Goal: Task Accomplishment & Management: Complete application form

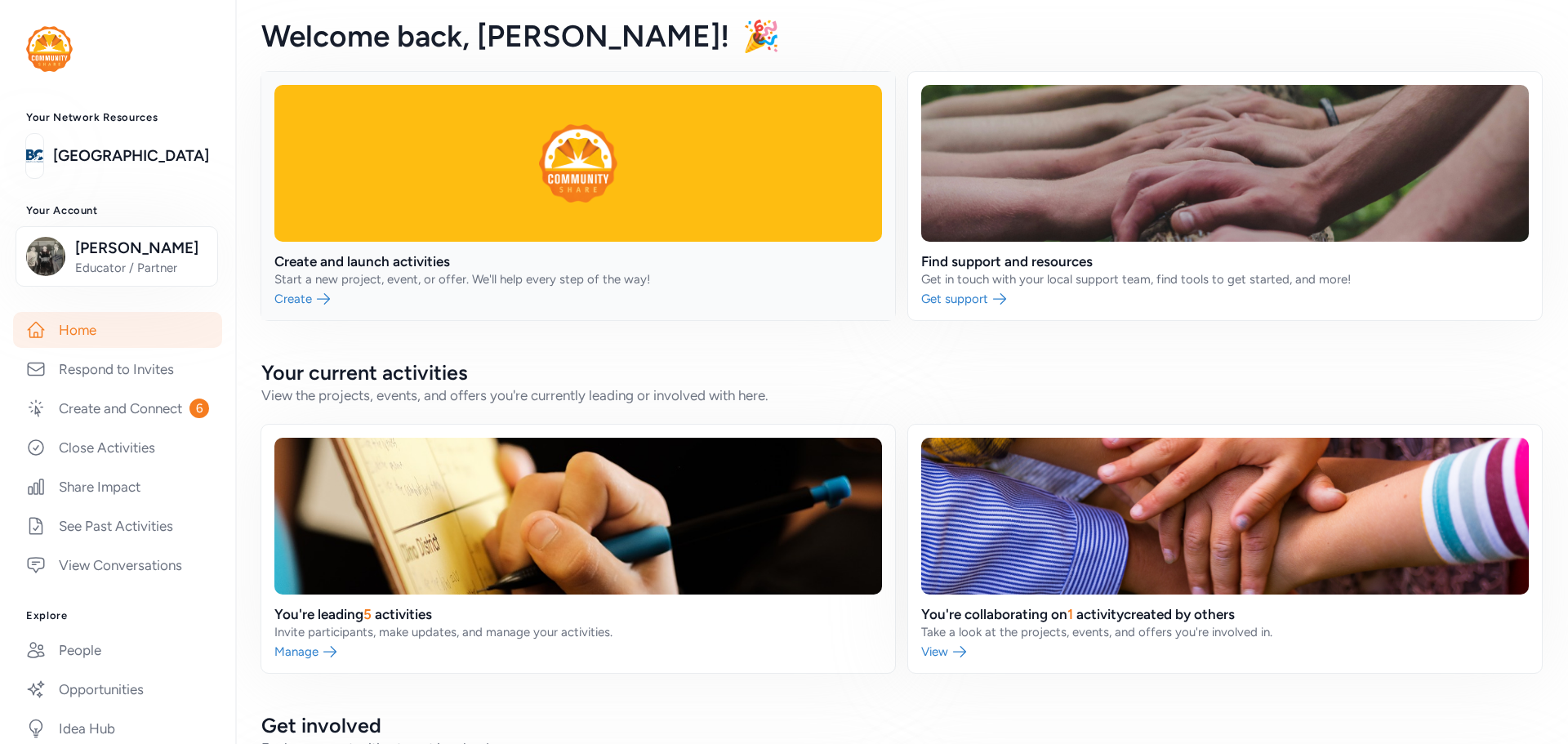
click at [499, 216] on link at bounding box center [579, 195] width 634 height 248
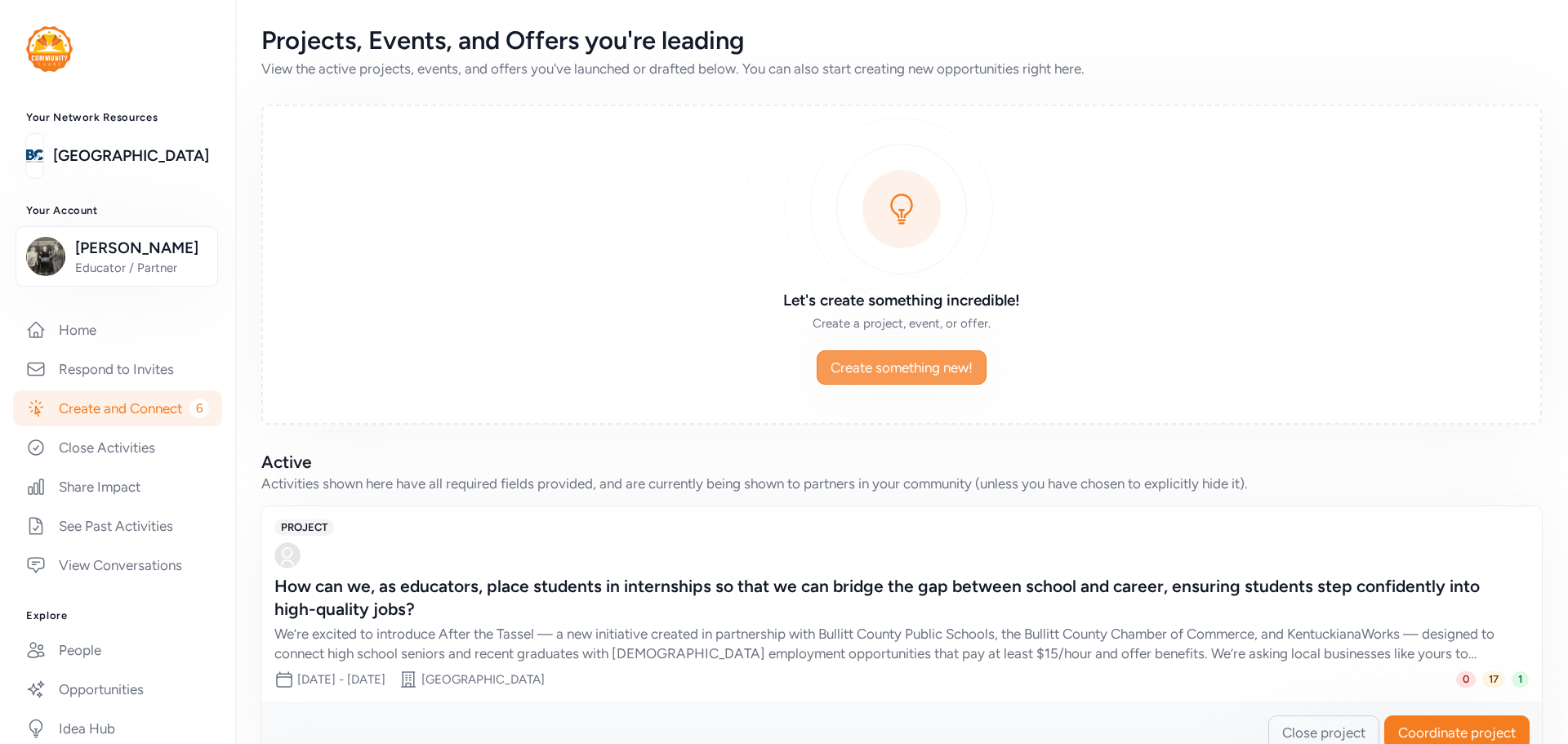
click at [889, 372] on span "Create something new!" at bounding box center [902, 367] width 142 height 20
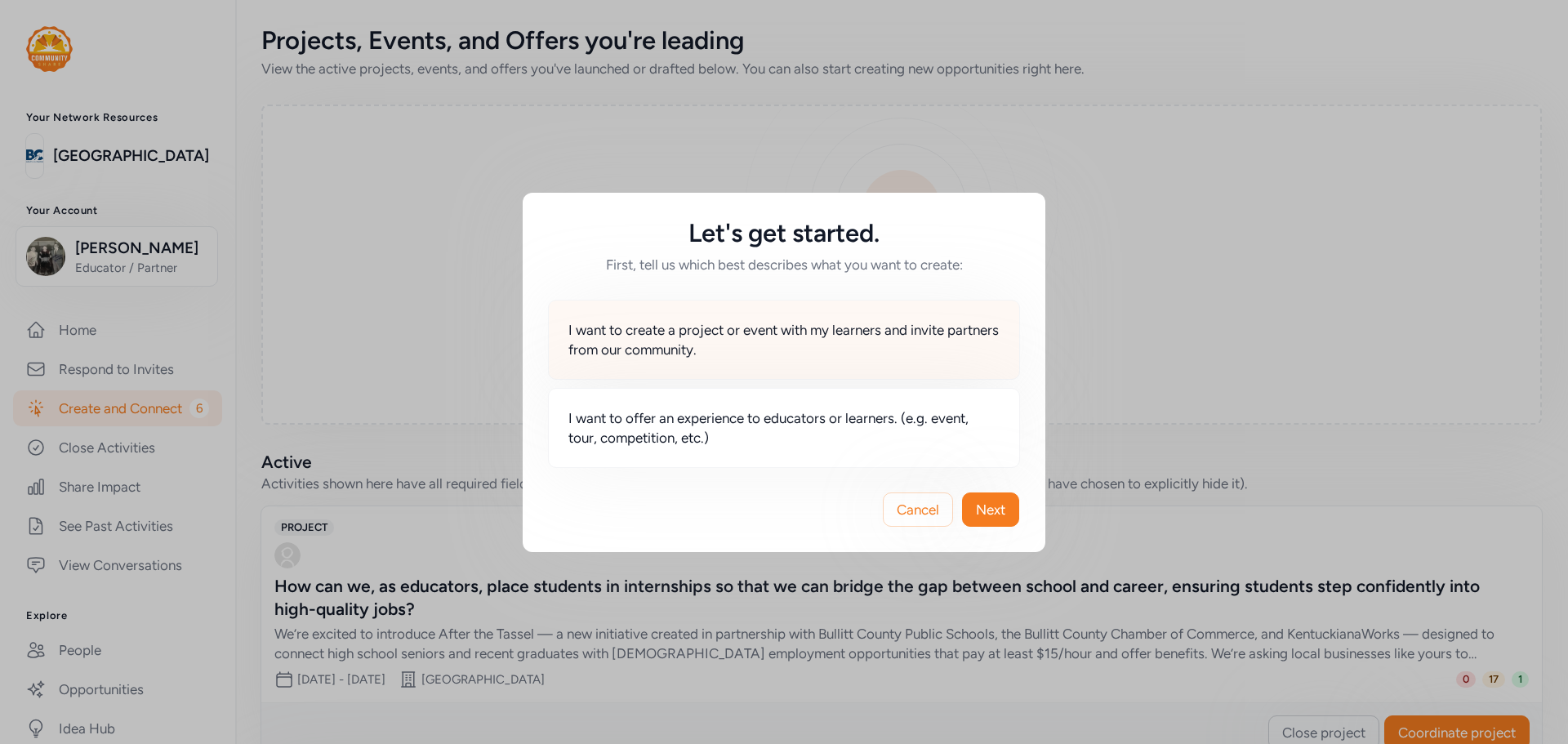
click at [648, 324] on span "I want to create a project or event with my learners and invite partners from o…" at bounding box center [784, 340] width 431 height 40
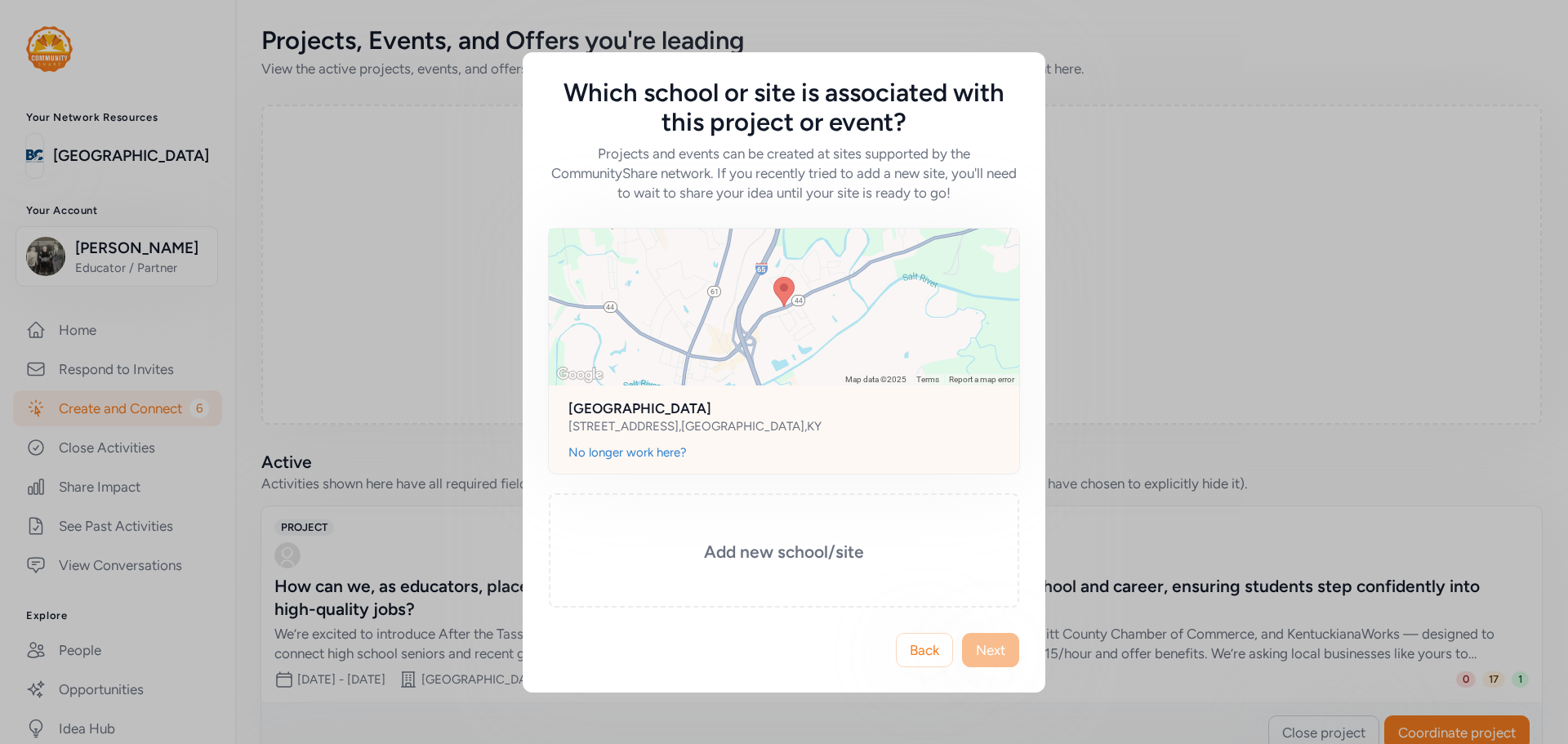
click at [731, 416] on h2 "[GEOGRAPHIC_DATA]" at bounding box center [784, 408] width 431 height 20
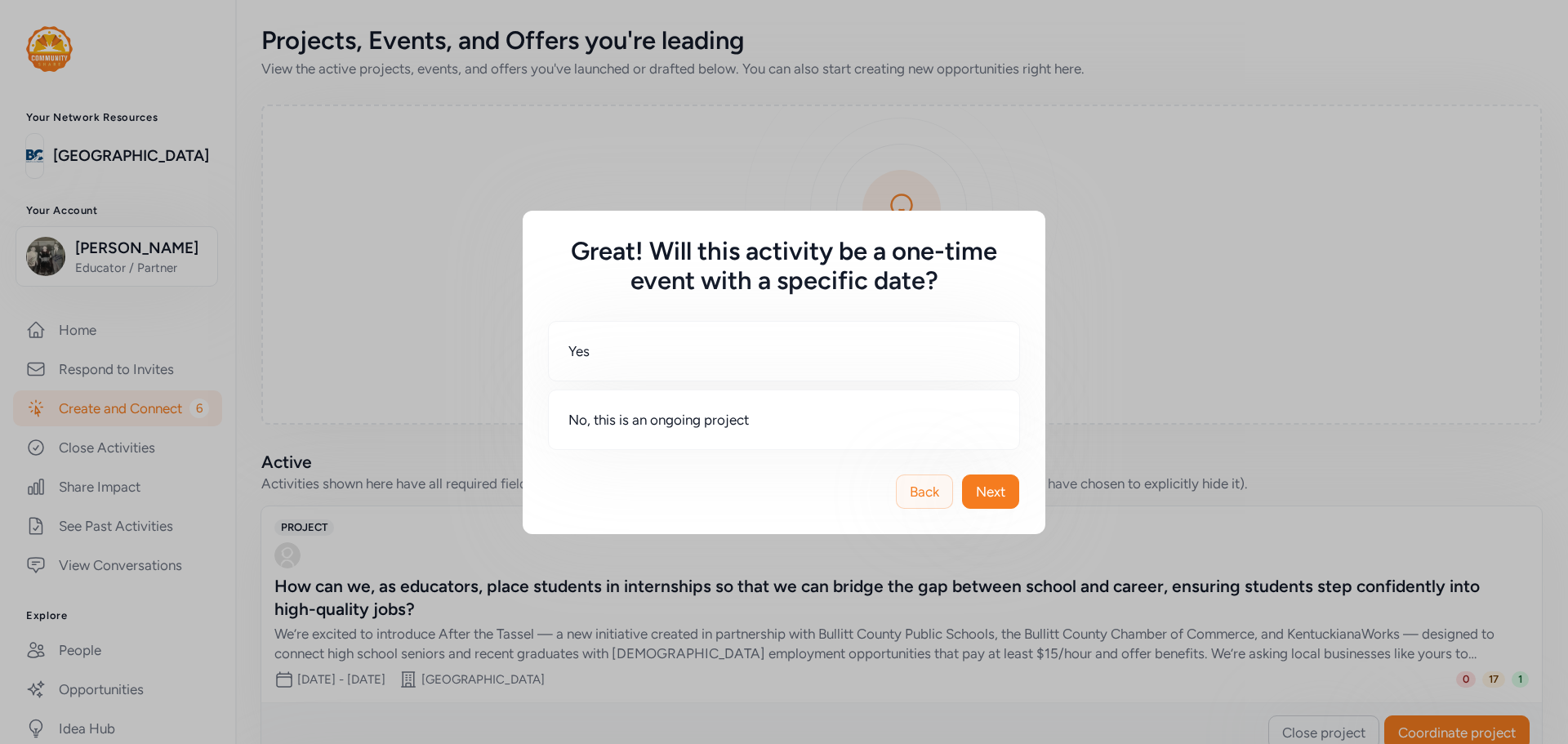
click at [921, 485] on span "Back" at bounding box center [925, 492] width 29 height 20
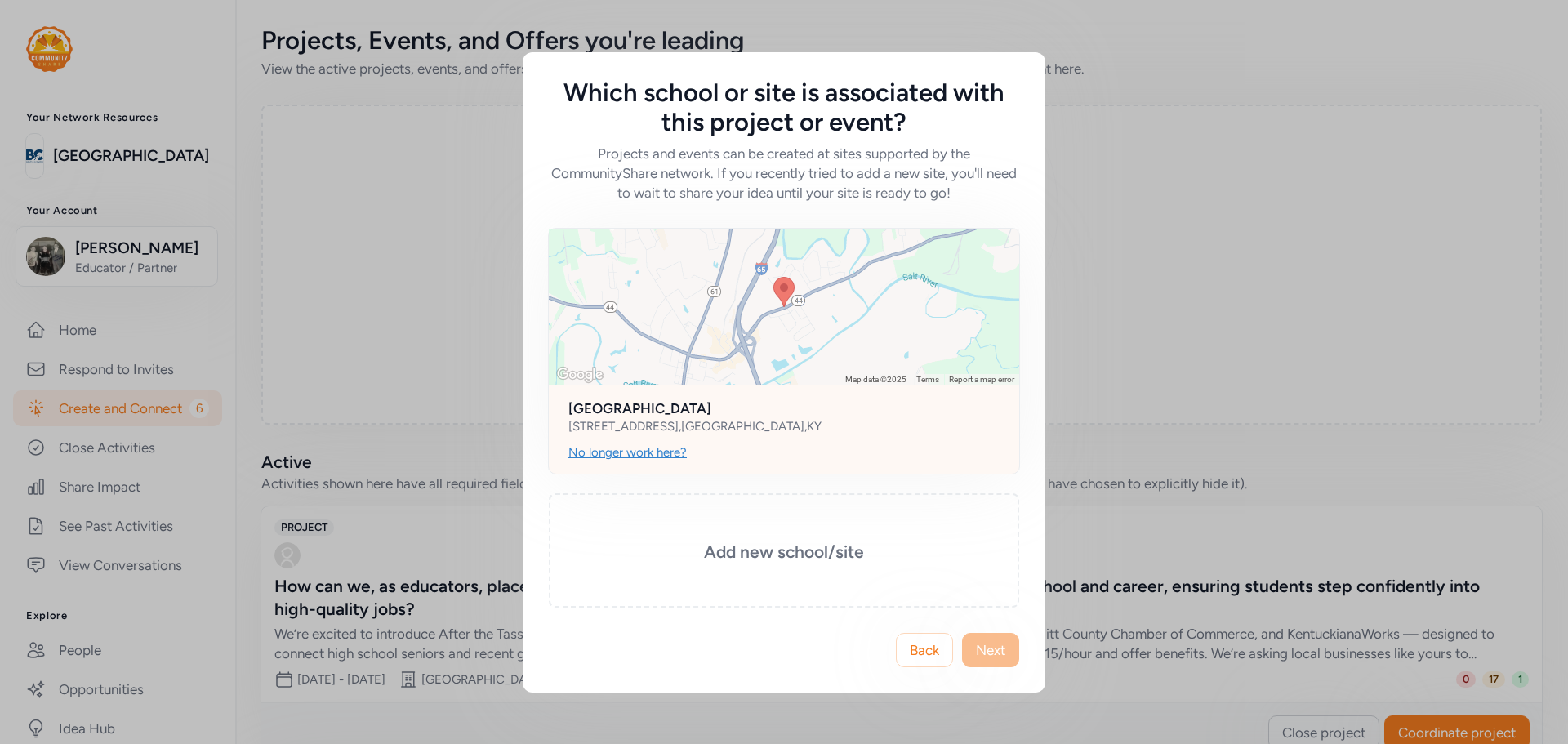
click at [636, 452] on div "No longer work here?" at bounding box center [628, 452] width 119 height 16
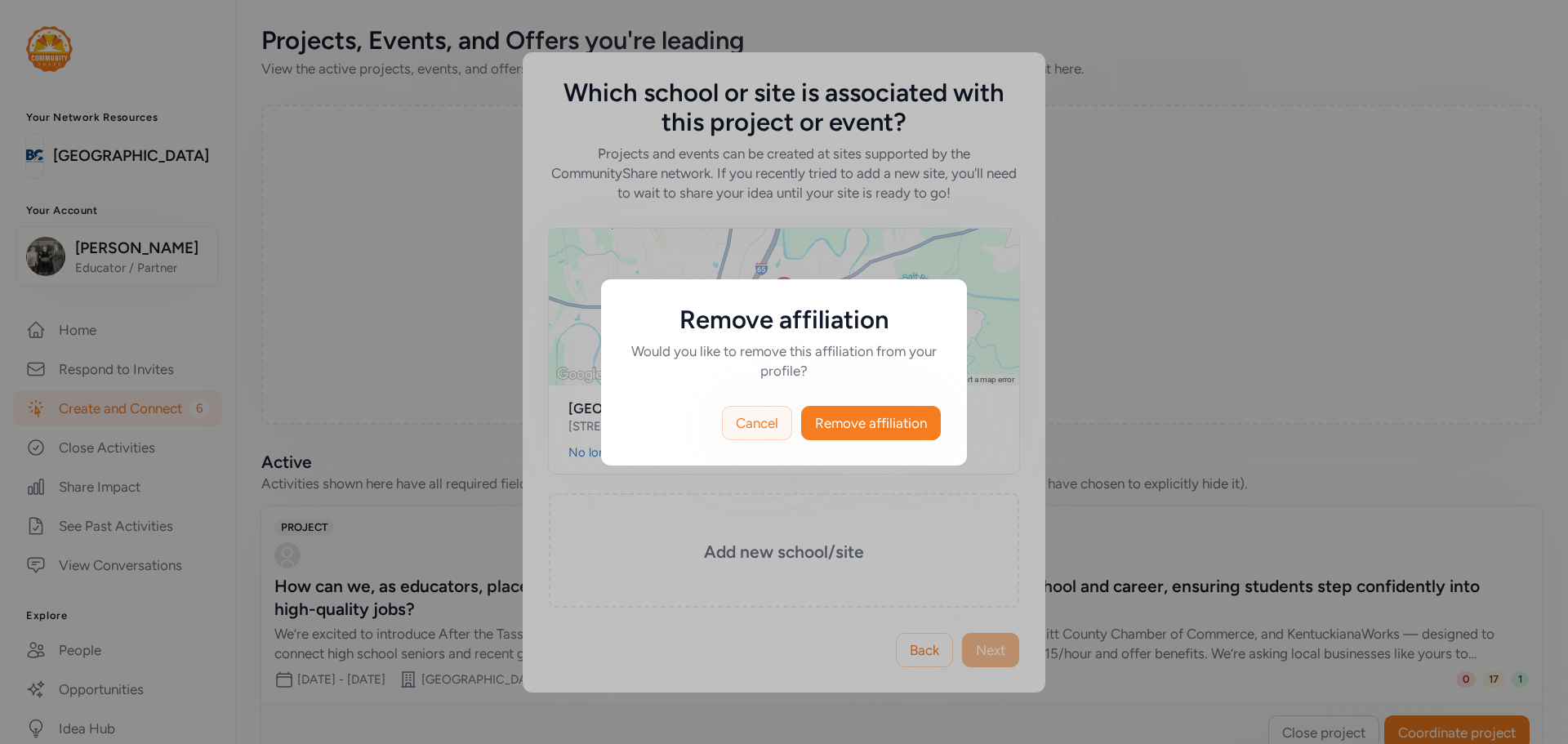
click at [766, 422] on span "Cancel" at bounding box center [757, 423] width 42 height 20
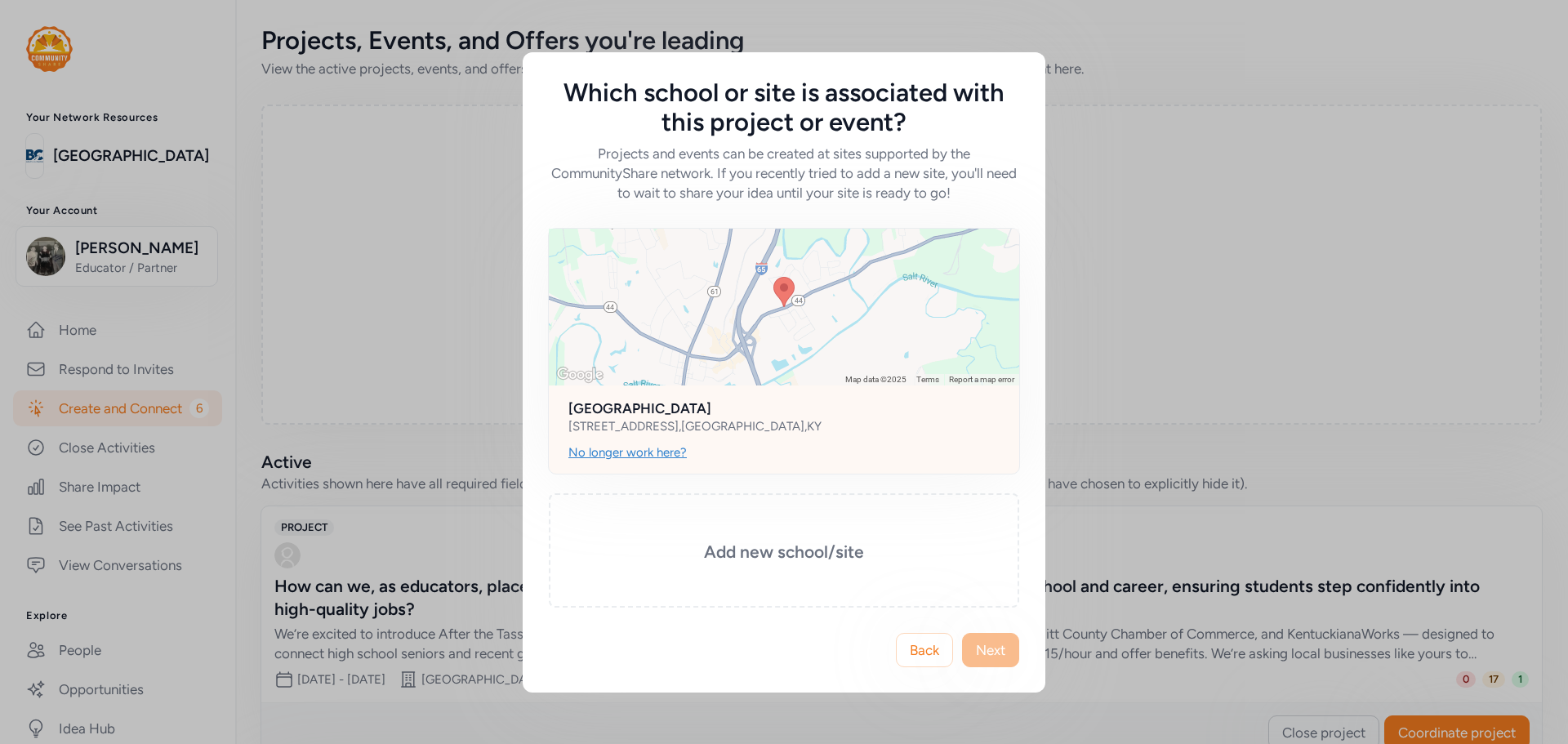
click at [642, 453] on div "No longer work here?" at bounding box center [628, 452] width 119 height 16
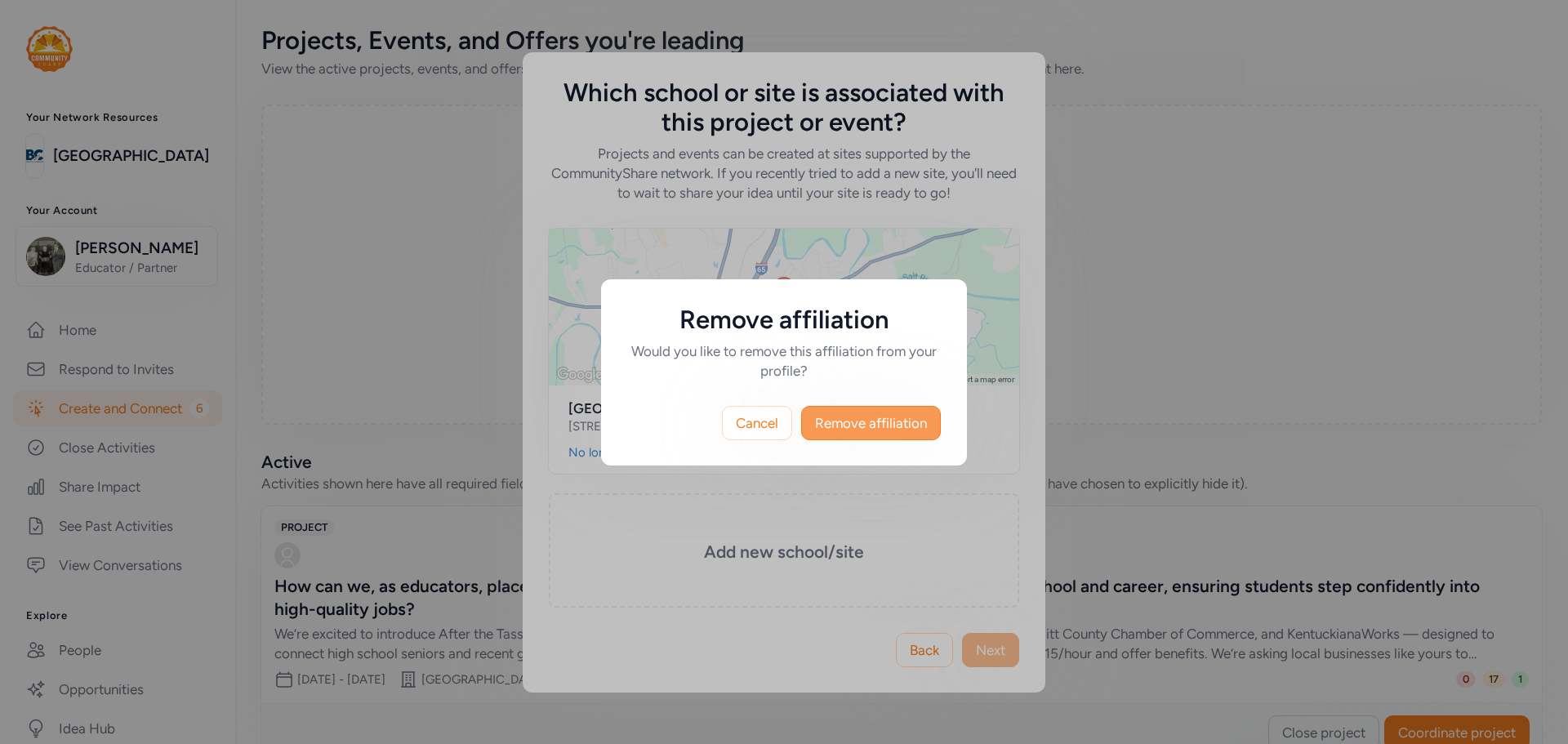
click at [819, 423] on span "Remove affiliation" at bounding box center [871, 423] width 112 height 20
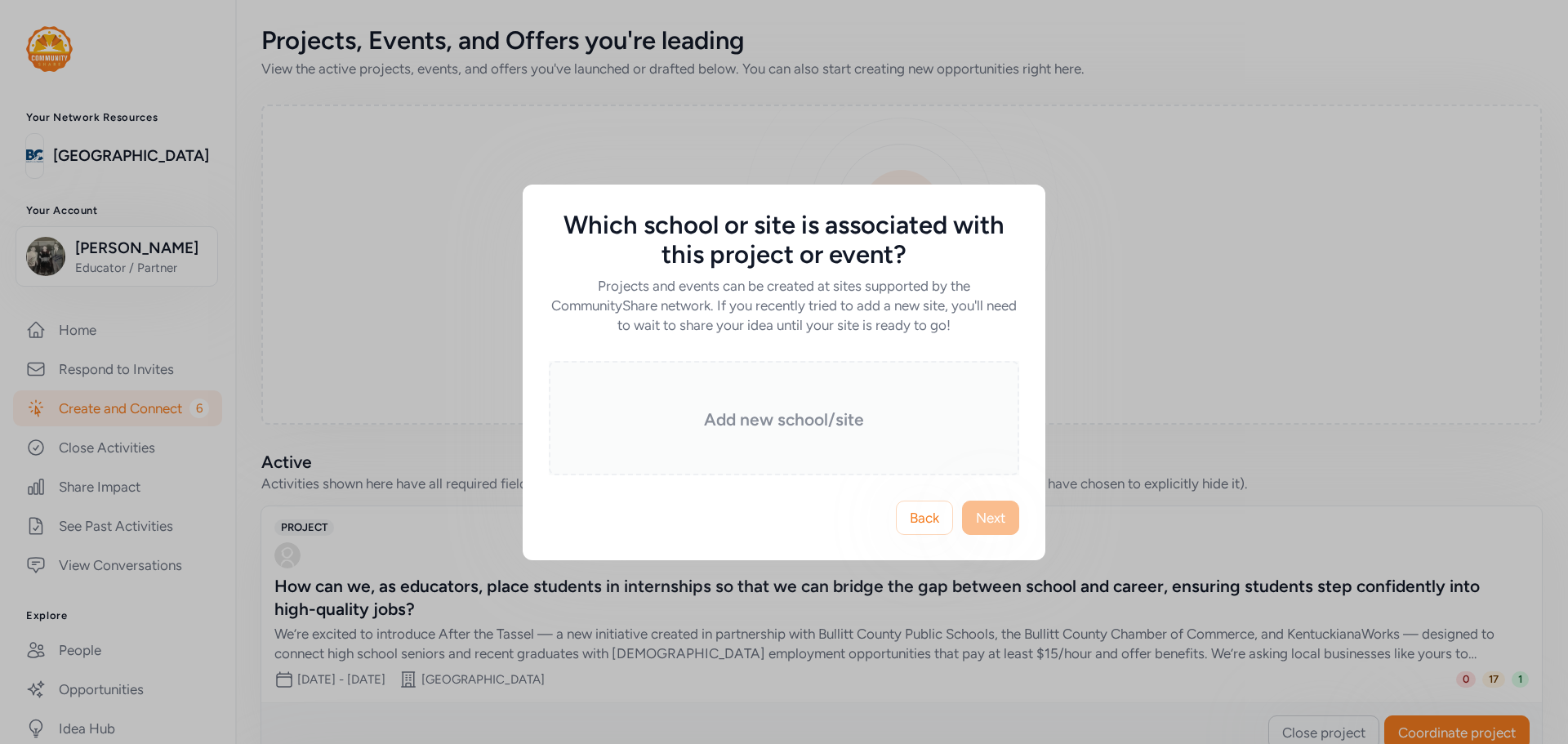
click at [787, 418] on h3 "Add new school/site" at bounding box center [784, 419] width 388 height 23
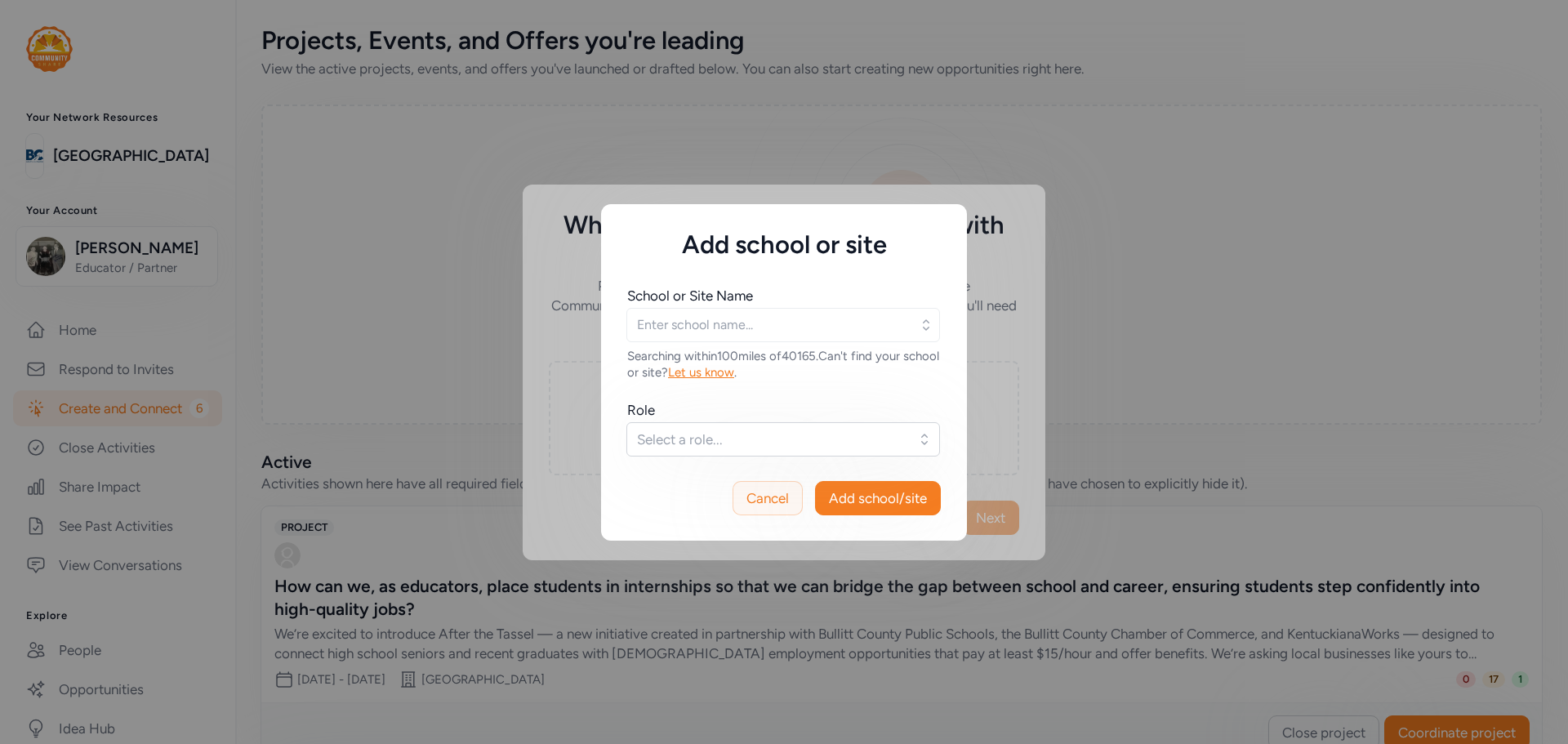
click at [776, 489] on span "Cancel" at bounding box center [767, 498] width 42 height 20
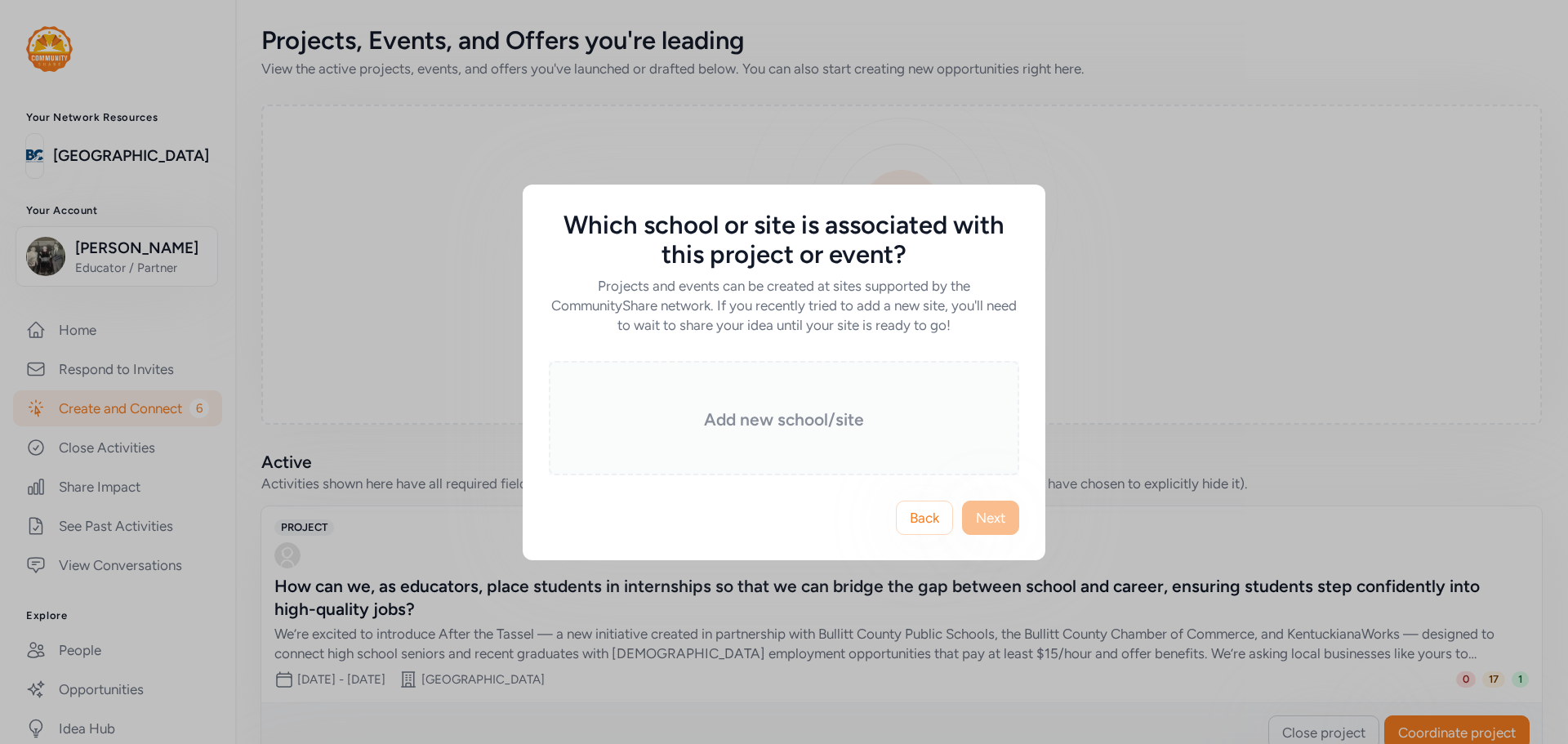
click at [816, 424] on h3 "Add new school/site" at bounding box center [784, 419] width 388 height 23
click at [805, 431] on span "Select a role..." at bounding box center [772, 436] width 257 height 19
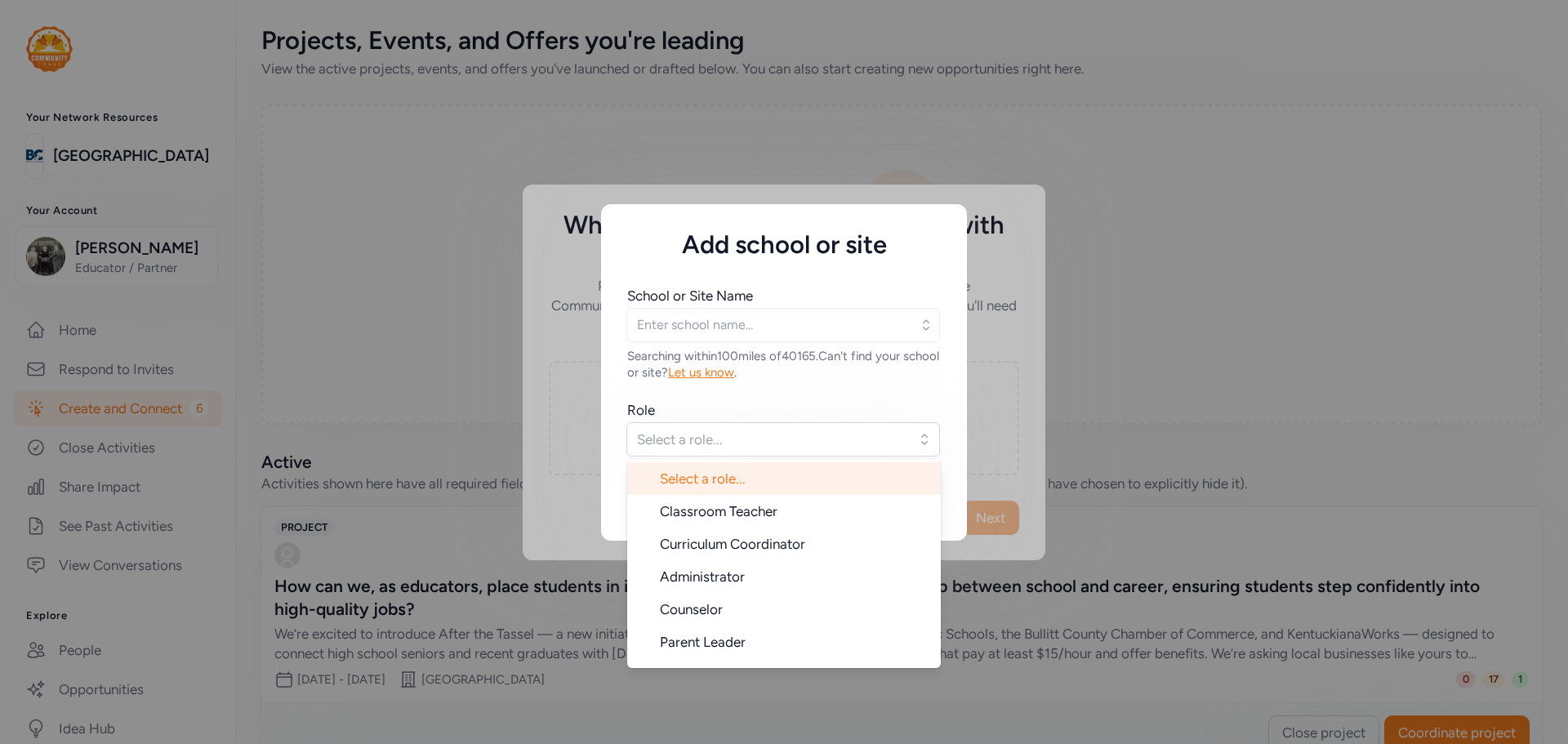
click at [922, 326] on icon "button" at bounding box center [926, 325] width 16 height 16
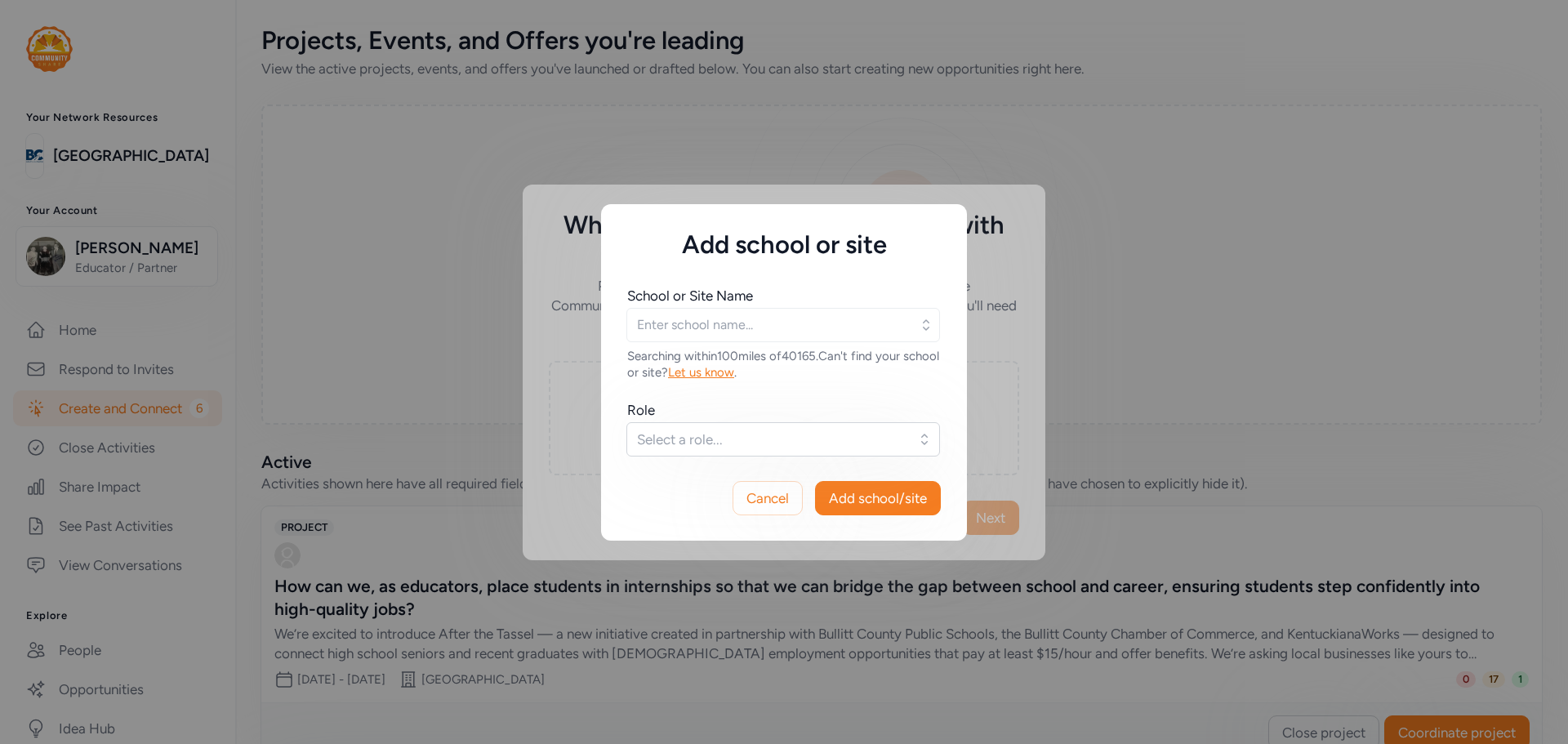
click at [920, 337] on button "button" at bounding box center [929, 326] width 23 height 33
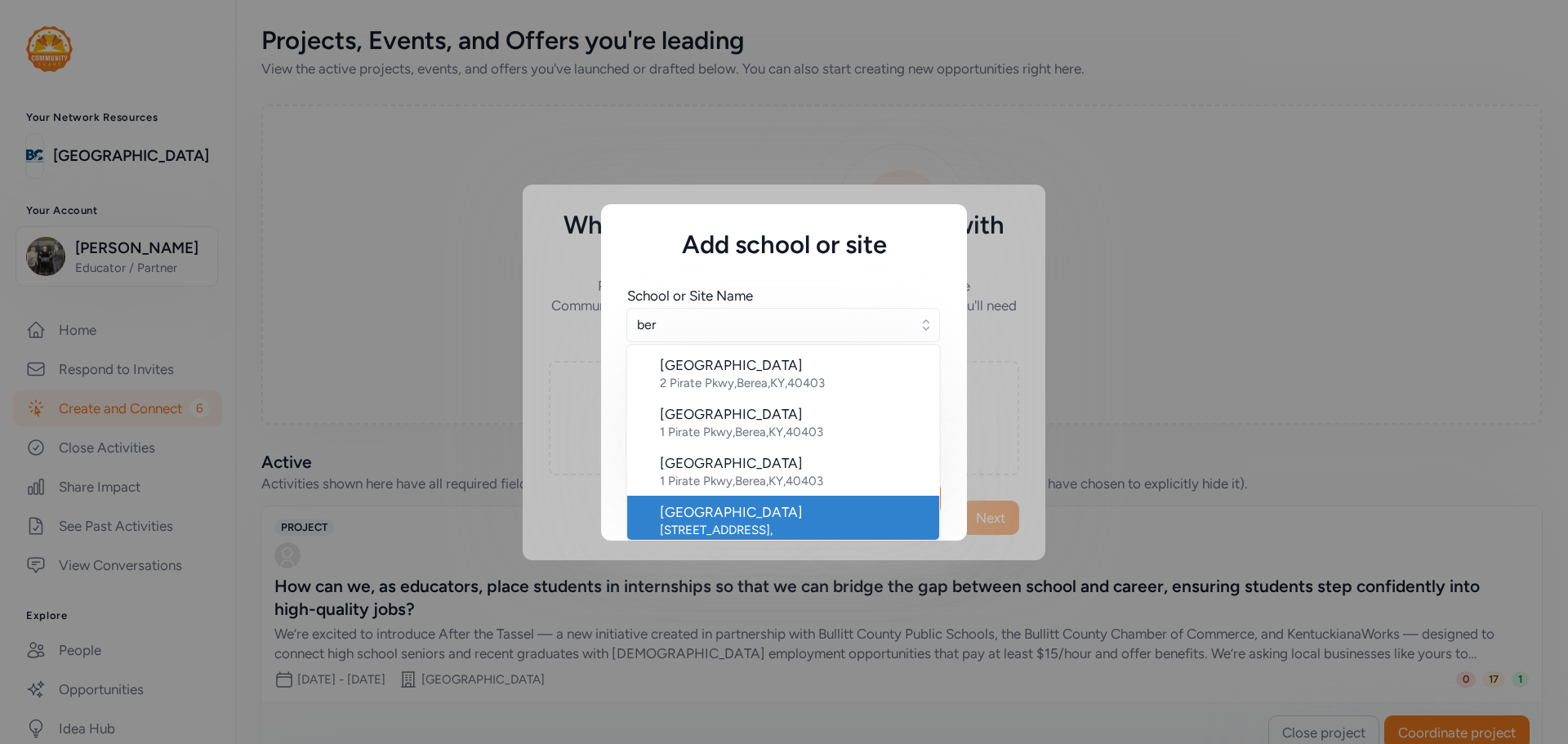
scroll to position [5, 0]
click at [760, 511] on div "[GEOGRAPHIC_DATA]" at bounding box center [792, 507] width 266 height 20
type input "[GEOGRAPHIC_DATA]"
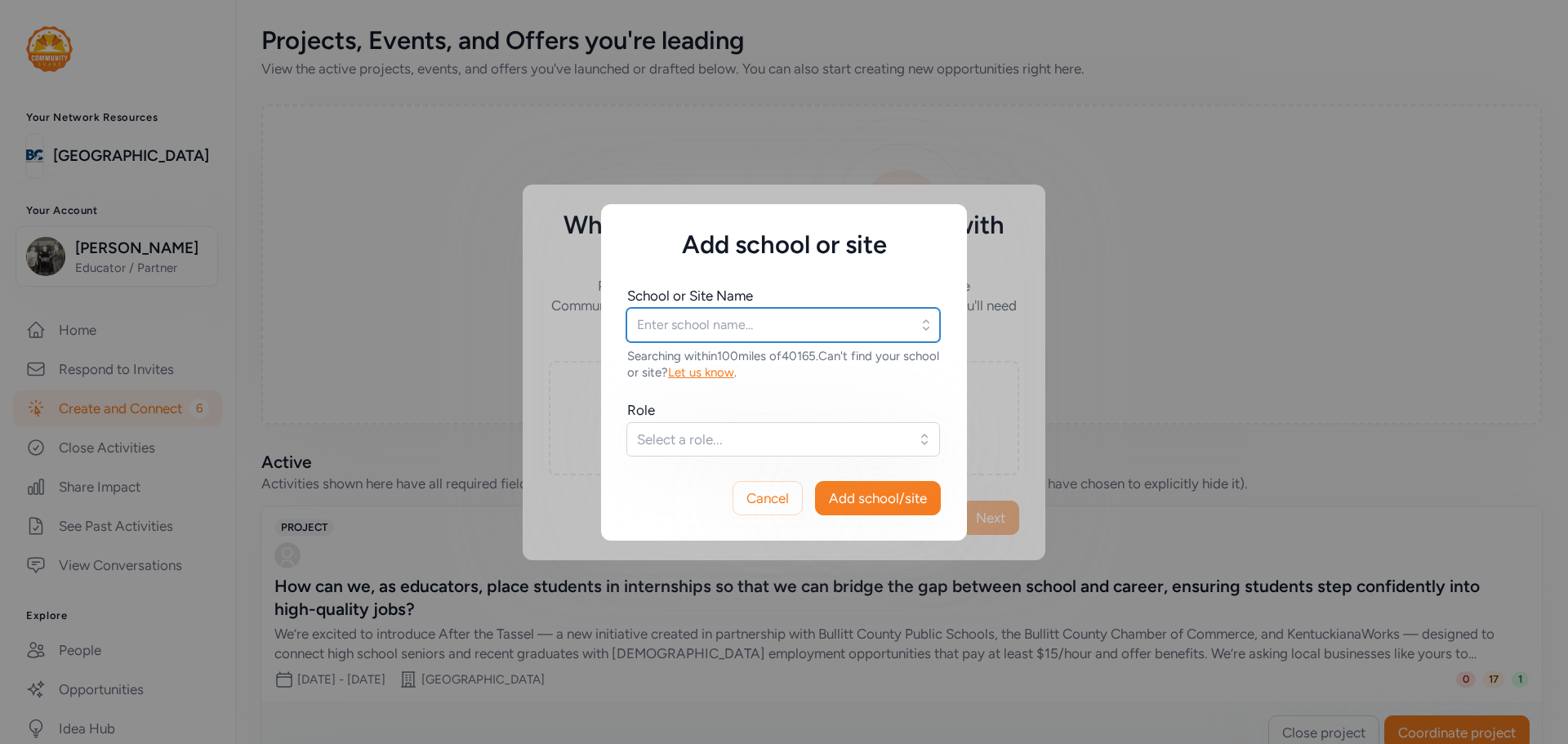
type input "[GEOGRAPHIC_DATA]"
click at [642, 443] on span "Select a role..." at bounding box center [772, 439] width 270 height 20
click at [924, 445] on button "Select a role..." at bounding box center [784, 439] width 313 height 34
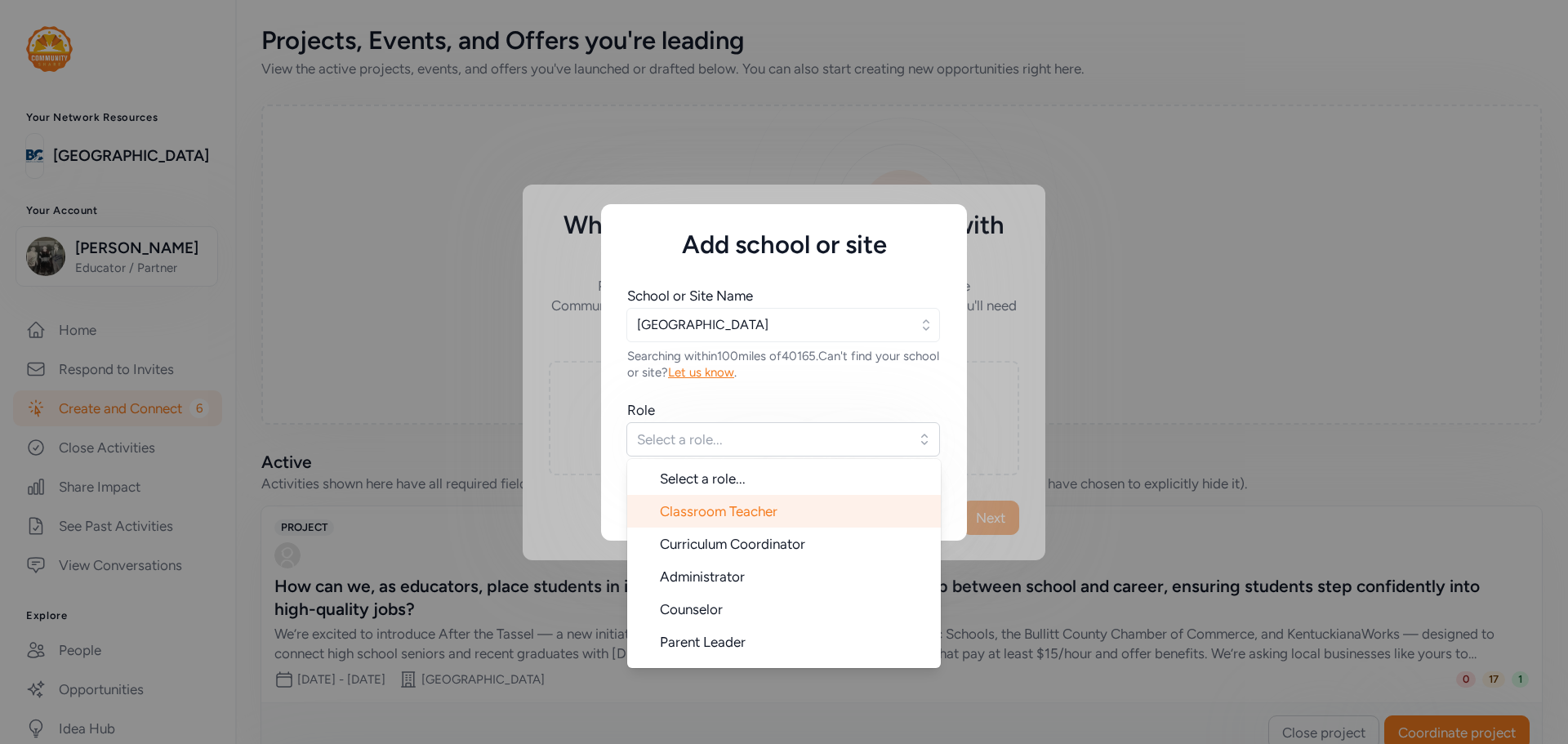
click at [801, 503] on li "Classroom Teacher" at bounding box center [784, 512] width 313 height 33
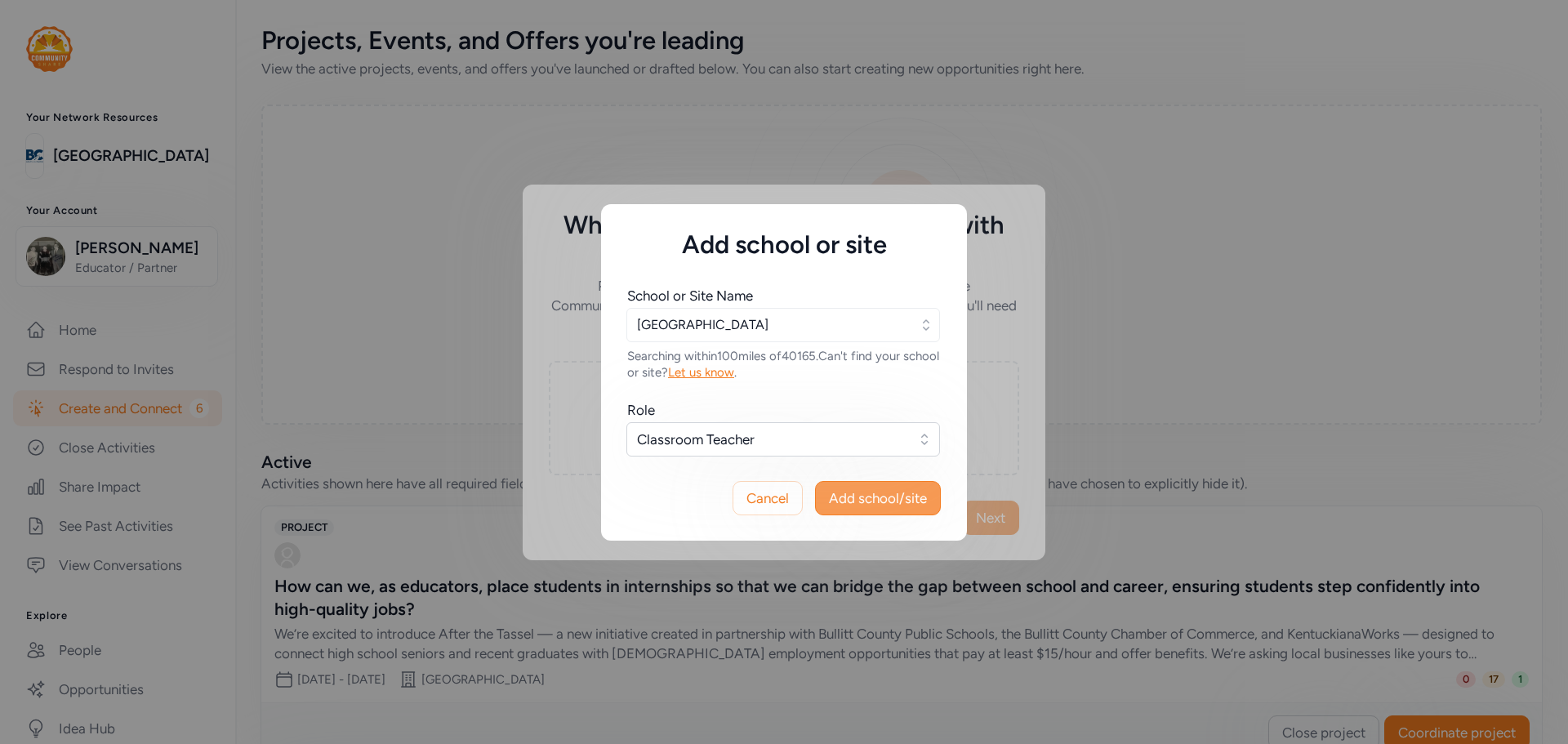
click at [880, 494] on span "Add school/site" at bounding box center [878, 498] width 98 height 20
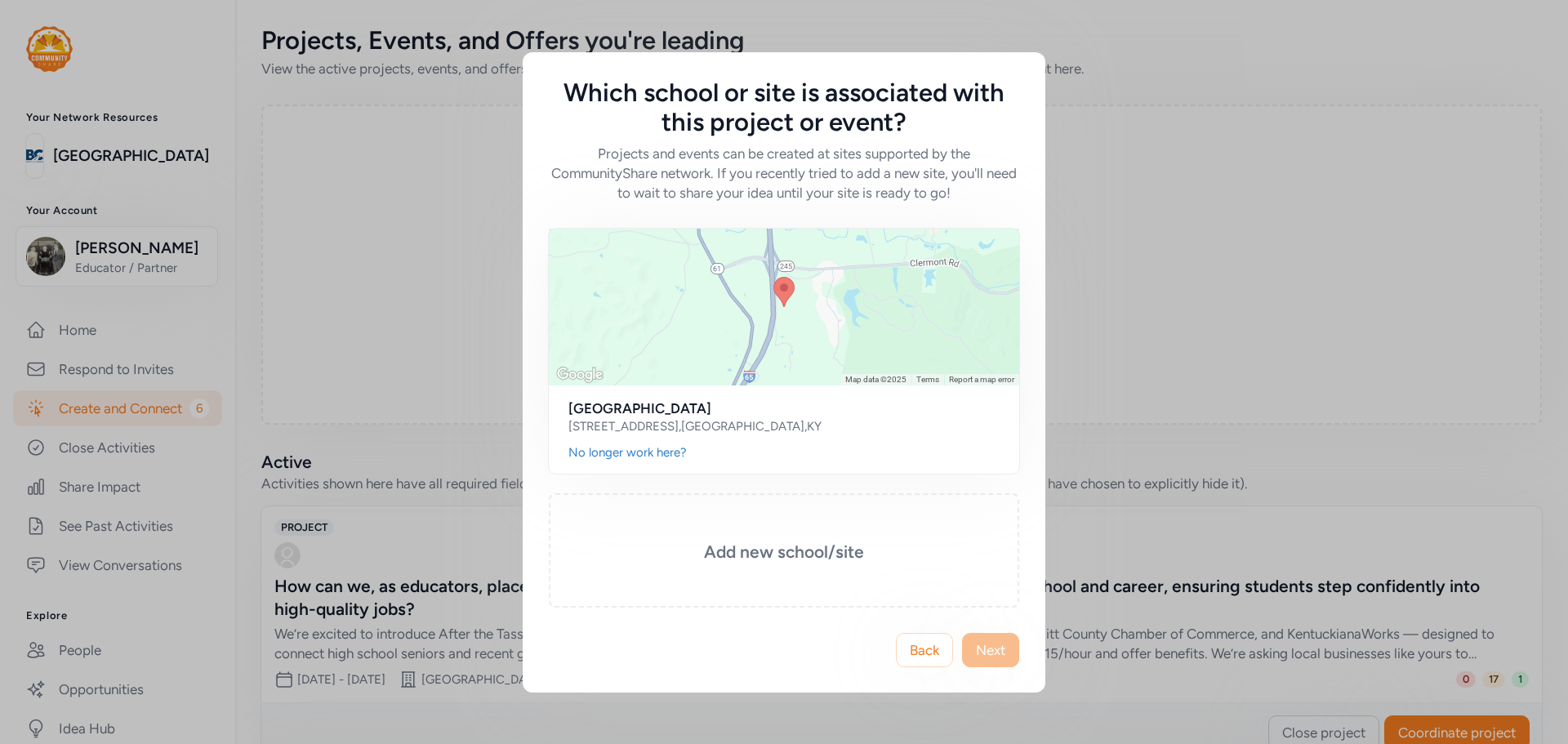
click at [1134, 342] on div "Which school or site is associated with this project or event? Projects and eve…" at bounding box center [784, 372] width 1568 height 744
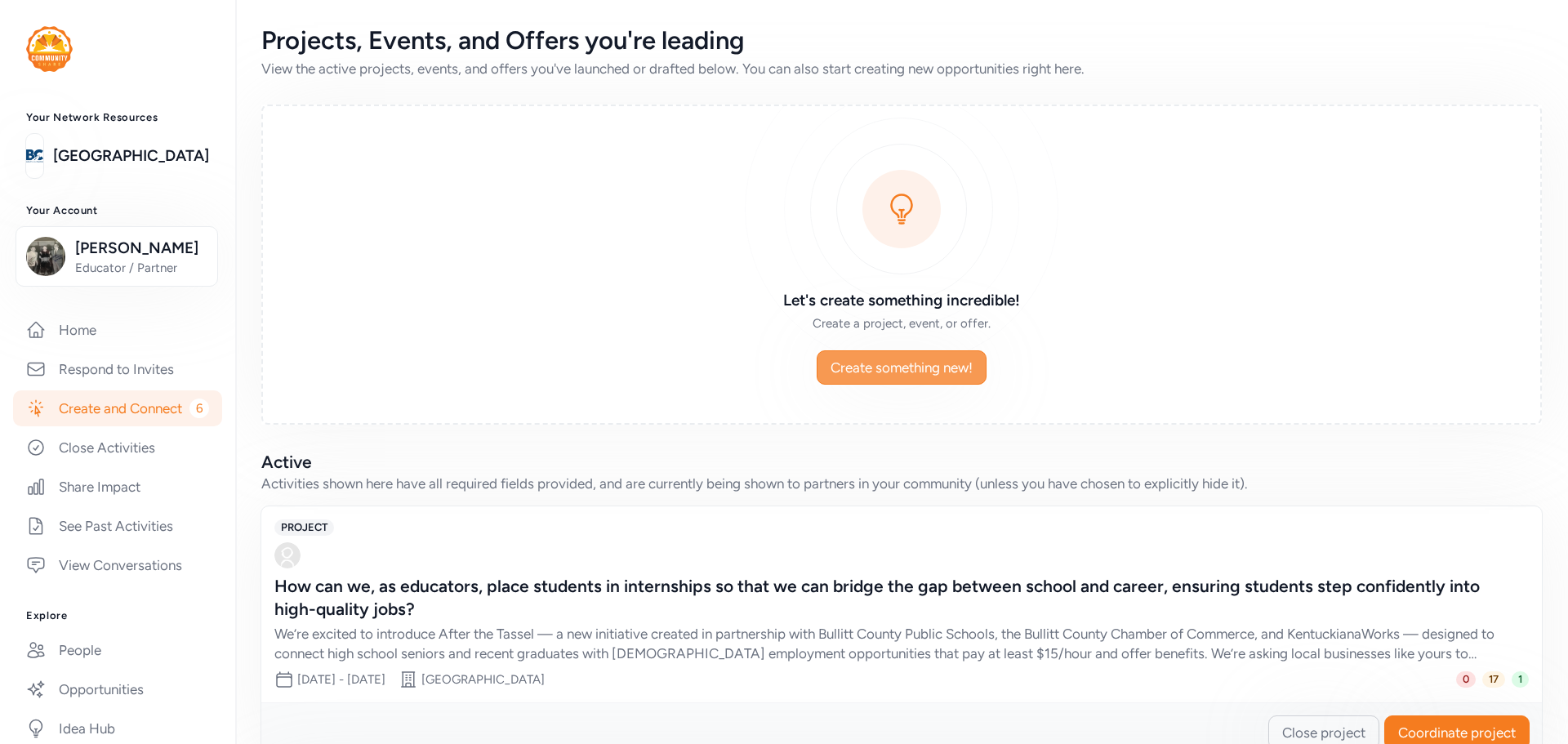
click at [893, 367] on span "Create something new!" at bounding box center [902, 367] width 142 height 20
